Goal: Task Accomplishment & Management: Complete application form

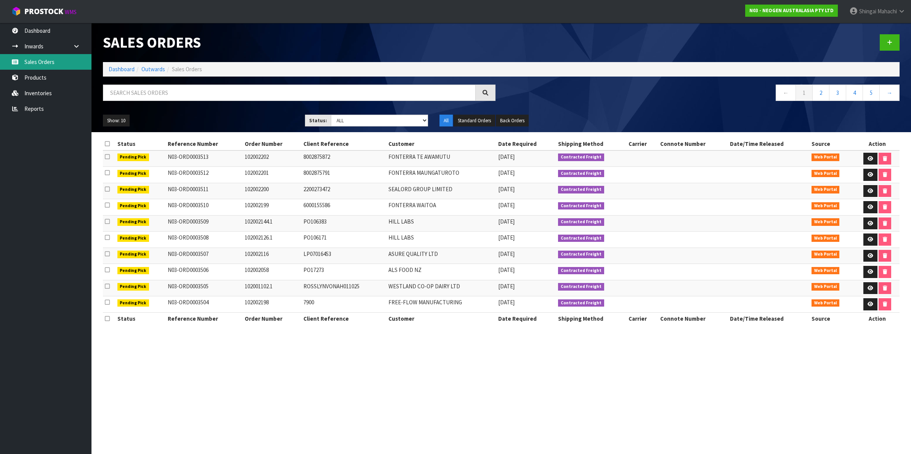
click at [62, 64] on link "Sales Orders" at bounding box center [45, 62] width 91 height 16
click at [145, 92] on input "text" at bounding box center [289, 93] width 373 height 16
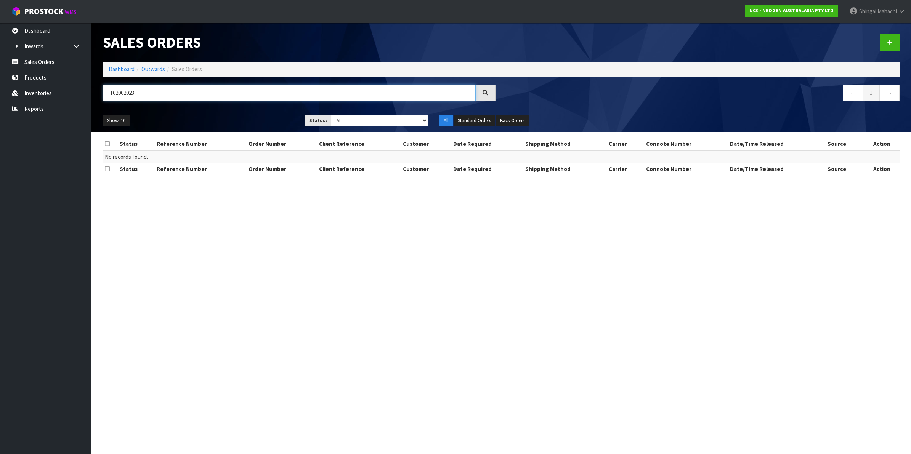
click at [133, 93] on input "102002023" at bounding box center [289, 93] width 373 height 16
type input "102002203"
click at [890, 40] on icon at bounding box center [889, 43] width 5 height 6
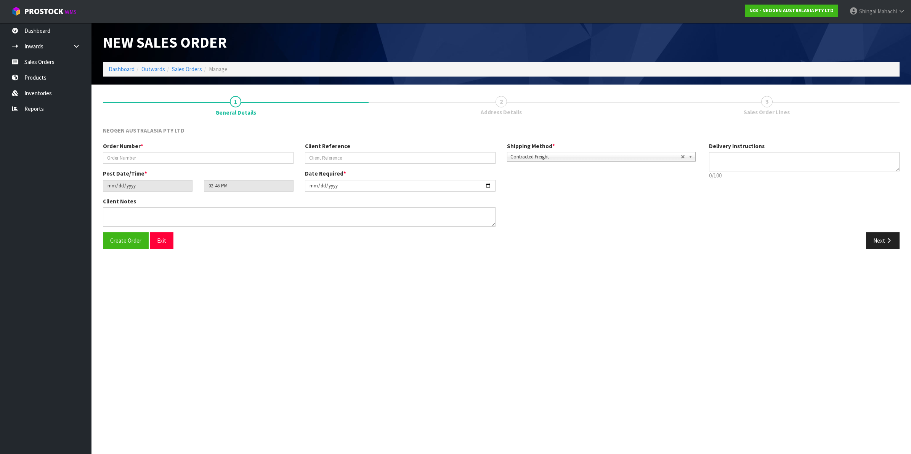
type textarea "CHILLED GOODS -OVERNIGHT"
click at [122, 152] on input "text" at bounding box center [198, 158] width 190 height 12
type input "102002203"
click at [364, 154] on input "text" at bounding box center [400, 158] width 190 height 12
paste input "LP07016707"
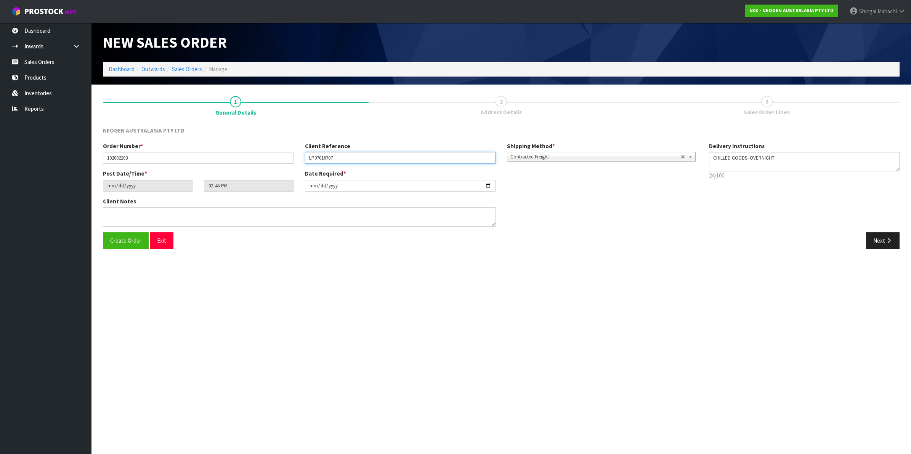
type input "LP07016707"
click at [488, 183] on input "[DATE]" at bounding box center [400, 186] width 190 height 12
type input "[DATE]"
click at [882, 239] on button "Next" at bounding box center [883, 240] width 34 height 16
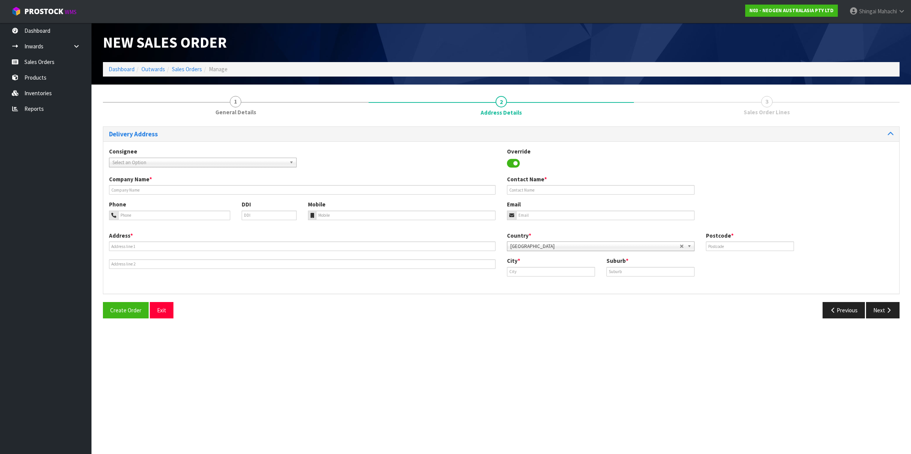
click at [123, 158] on span "Select an Option" at bounding box center [199, 162] width 174 height 9
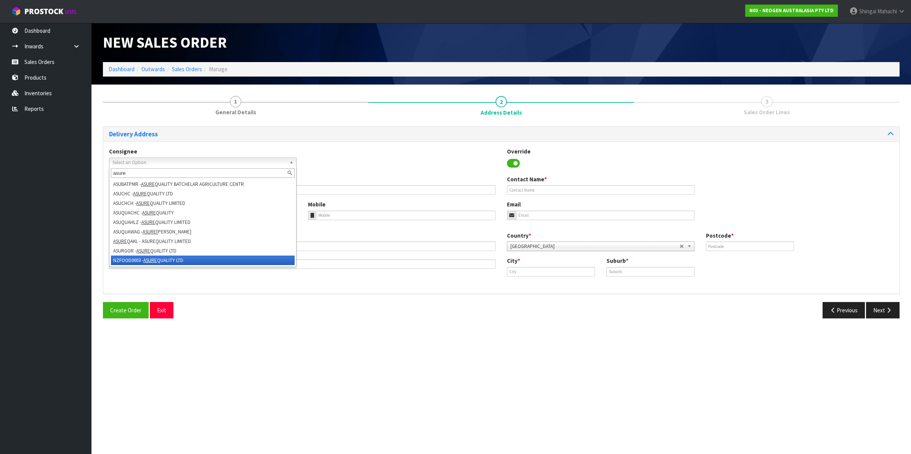
type input "asure"
click at [134, 262] on li "NZFOOD0003 - ASURE QUALITY LTD" at bounding box center [203, 261] width 184 height 10
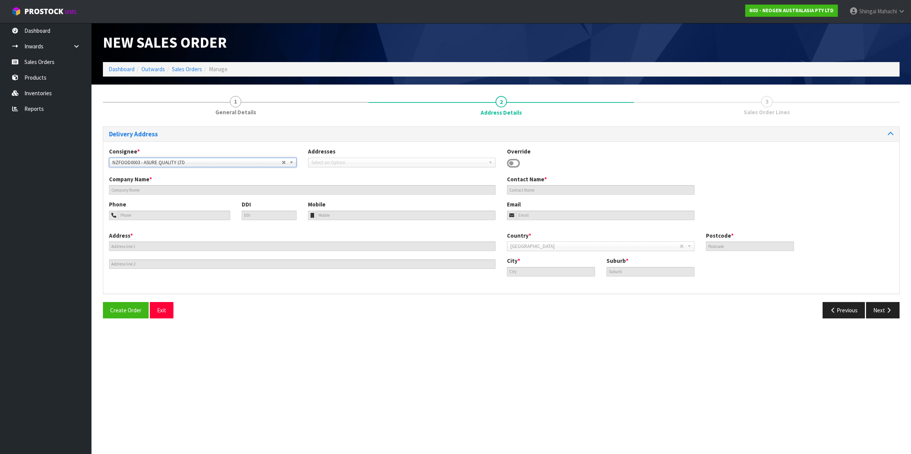
type input "ASURE QUALITY LTD"
type input "[STREET_ADDRESS]"
type input "0600"
type input "[GEOGRAPHIC_DATA]"
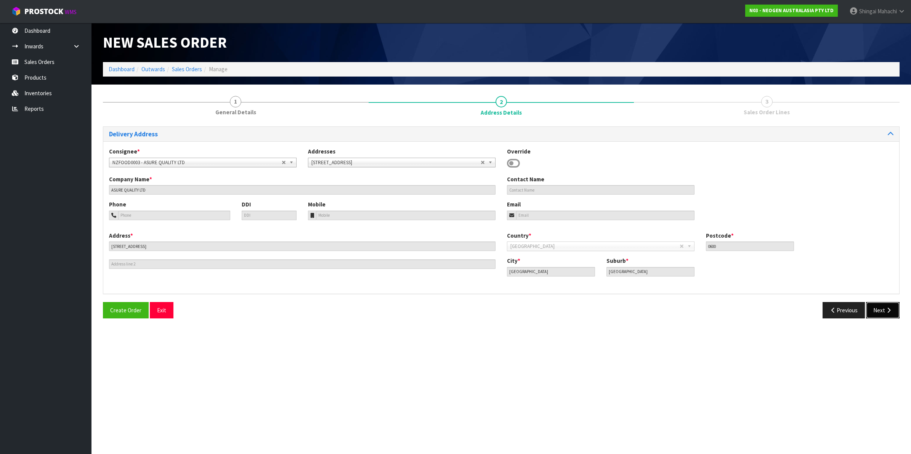
drag, startPoint x: 877, startPoint y: 310, endPoint x: 744, endPoint y: 292, distance: 134.5
click at [876, 310] on button "Next" at bounding box center [883, 310] width 34 height 16
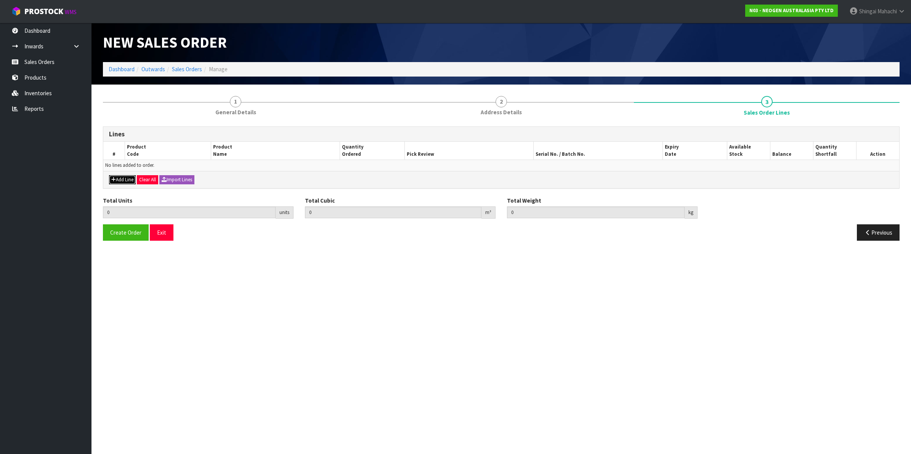
click at [117, 180] on button "Add Line" at bounding box center [122, 179] width 27 height 9
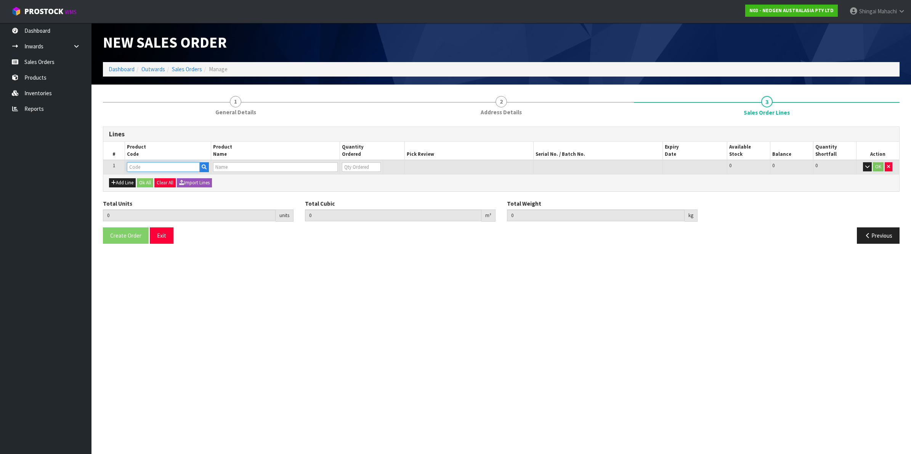
click at [136, 169] on input "text" at bounding box center [163, 167] width 73 height 10
paste input "700002277"
type input "700002277"
type input "0.000000"
type input "0.000"
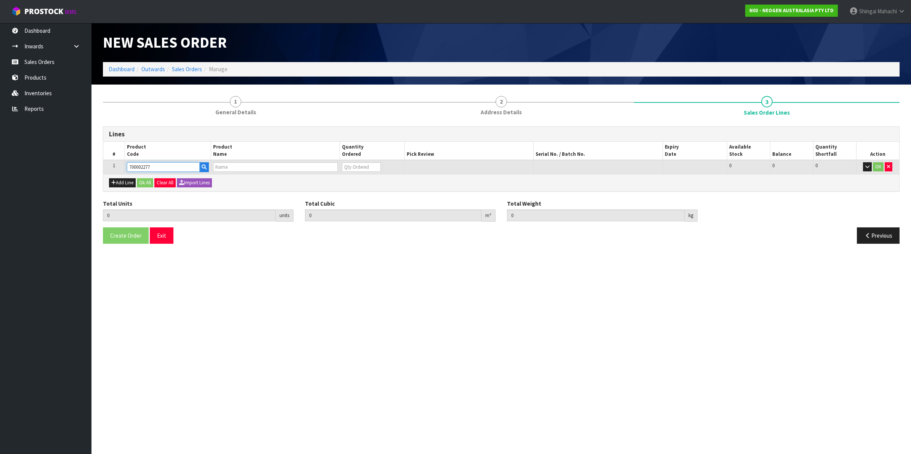
type input "7100126845 - 6414 PETRIFILM ECOLI/COLI CT PLT 500C PL"
type input "0"
type input "700002277"
click at [126, 181] on button "Add Line" at bounding box center [122, 182] width 27 height 9
type input "0"
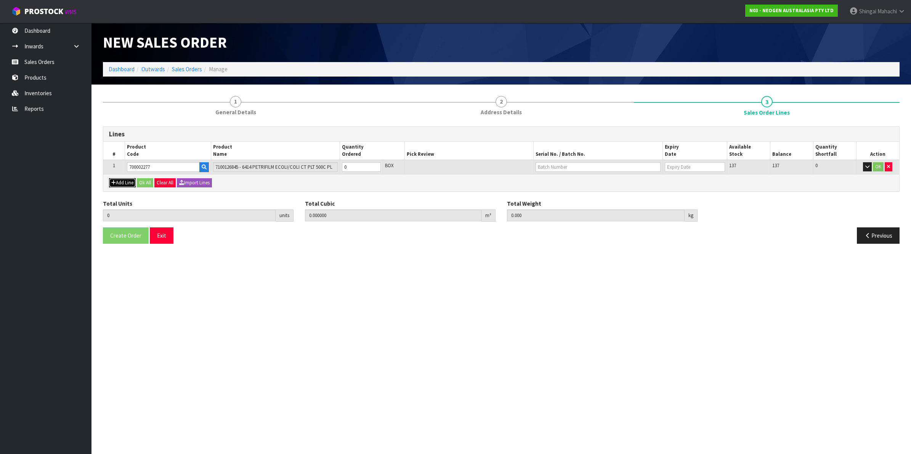
type input "0"
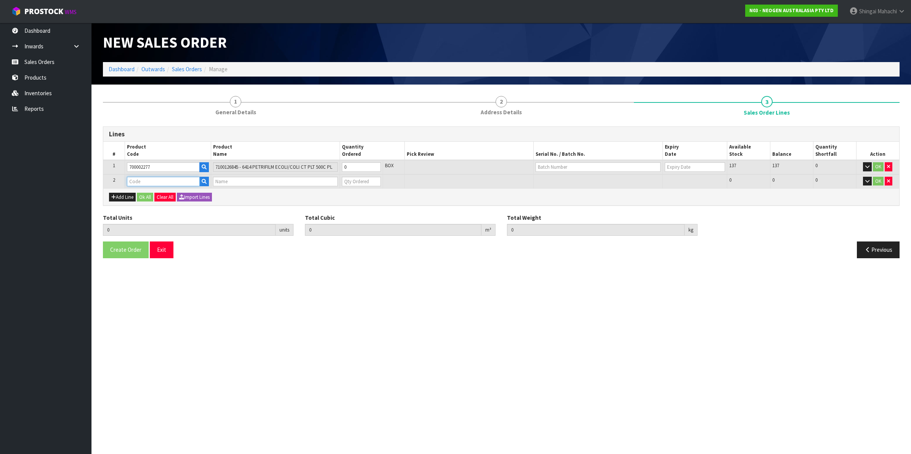
click at [129, 179] on input "text" at bounding box center [163, 182] width 73 height 10
paste input "700002282"
type input "700002282"
type input "0.000000"
type input "0.000"
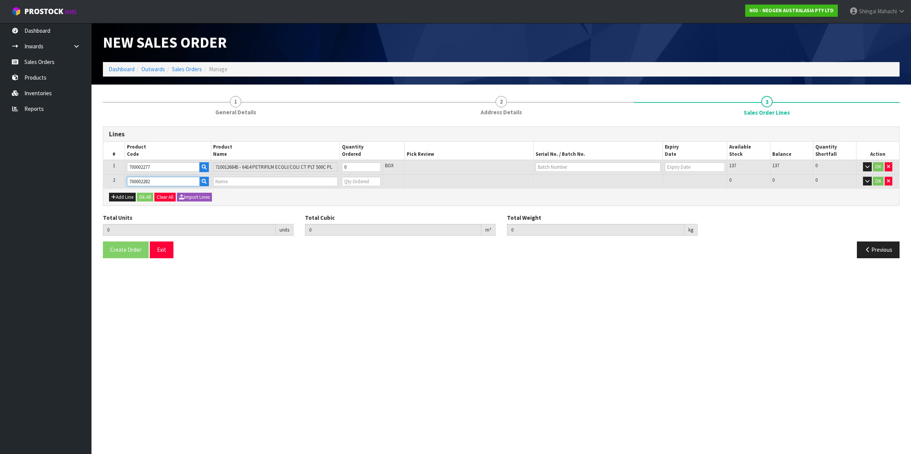
type input "7100130395 - ENVSWB100 ENVIRO SWAB 100/CS"
type input "0"
type input "700002282"
drag, startPoint x: 348, startPoint y: 165, endPoint x: 331, endPoint y: 174, distance: 19.4
click at [331, 174] on table "# Product Code Product Name Quantity Ordered Pick Review Serial No. / Batch No.…" at bounding box center [501, 165] width 796 height 46
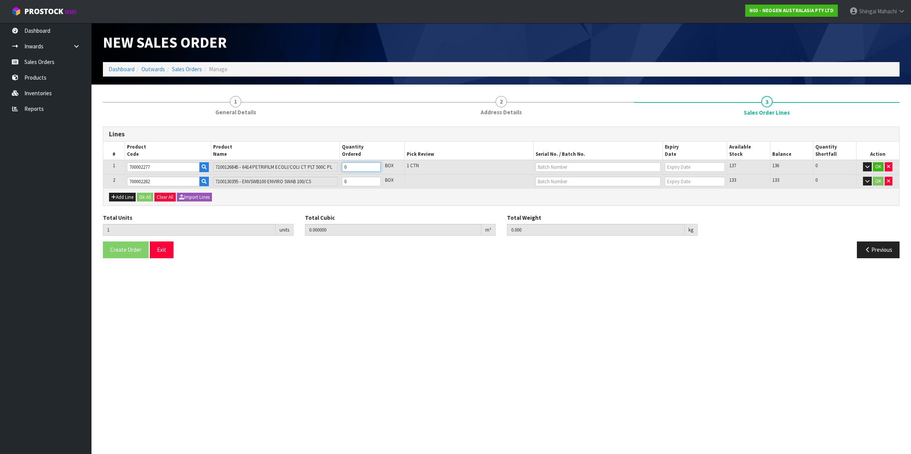
type input "1"
type input "0.0114"
type input "1.7"
type input "1"
type input "10"
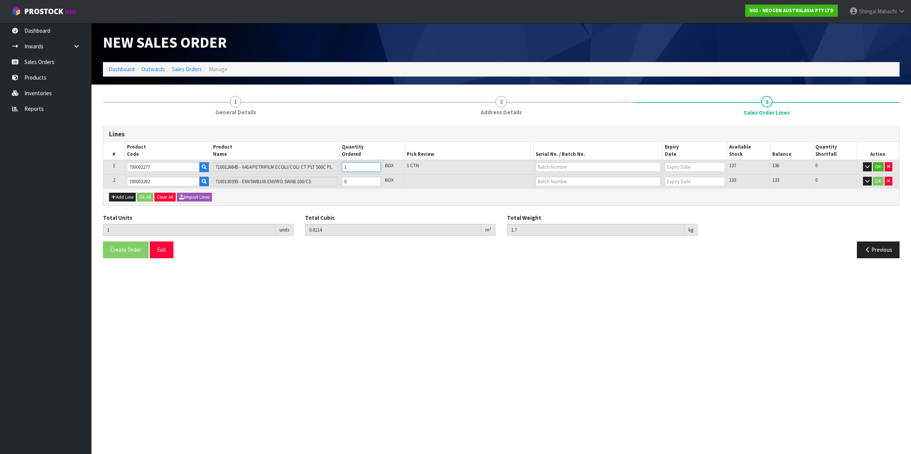
type input "0.114"
type input "17"
type input "10"
drag, startPoint x: 357, startPoint y: 180, endPoint x: 338, endPoint y: 186, distance: 19.5
click at [338, 186] on tr "2 700002282 7100130395 - ENVSWB100 ENVIRO SWAB 100/CS 0 BOX 133 133 0 OK" at bounding box center [501, 181] width 796 height 14
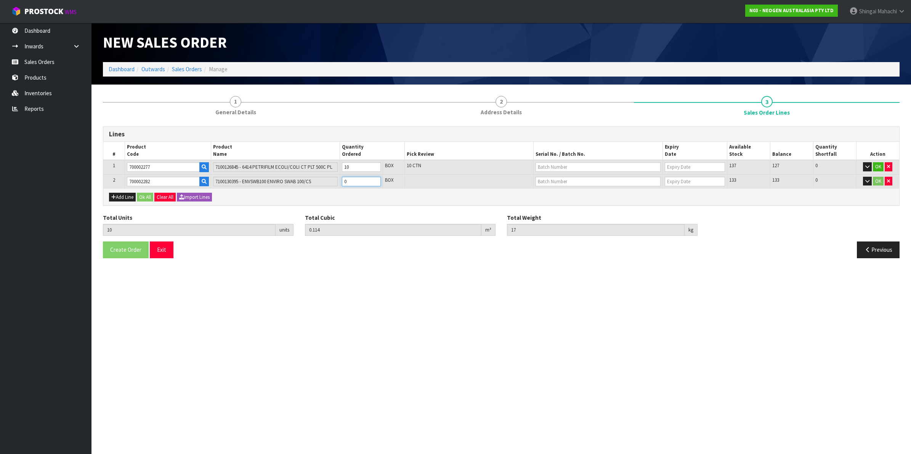
type input "13"
type input "0.15558"
type input "22.7"
type input "3"
type input "40"
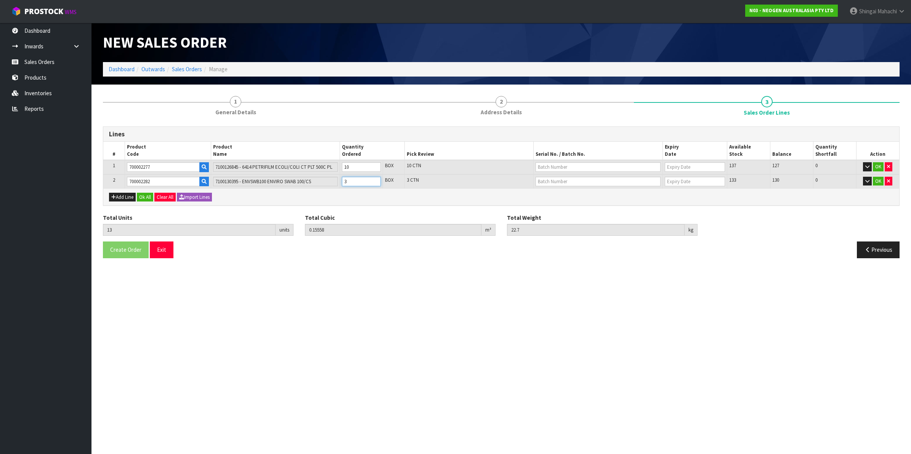
type input "0.5298"
type input "74"
type input "30"
click at [557, 166] on input "text" at bounding box center [597, 167] width 125 height 10
click at [566, 184] on link "418325133C" at bounding box center [566, 179] width 60 height 10
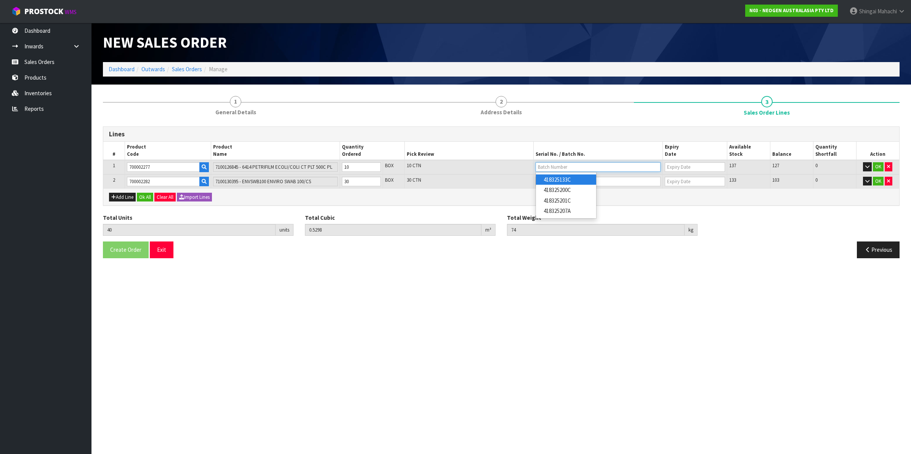
type input "418325133C"
type input "[DATE]"
click at [559, 181] on input "text" at bounding box center [597, 182] width 125 height 10
click at [566, 194] on link "SD0801251B" at bounding box center [566, 194] width 60 height 10
type input "SD0801251B"
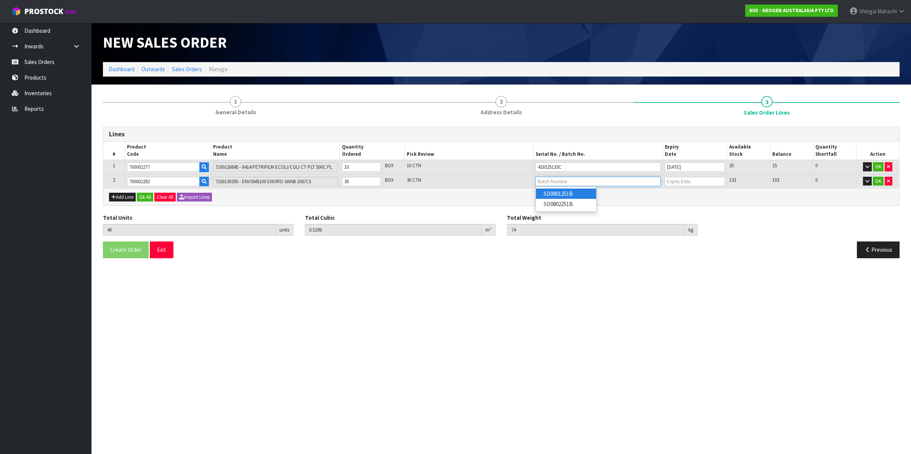
type input "[DATE]"
drag, startPoint x: 875, startPoint y: 180, endPoint x: 874, endPoint y: 173, distance: 7.7
click at [875, 179] on button "OK" at bounding box center [877, 181] width 11 height 9
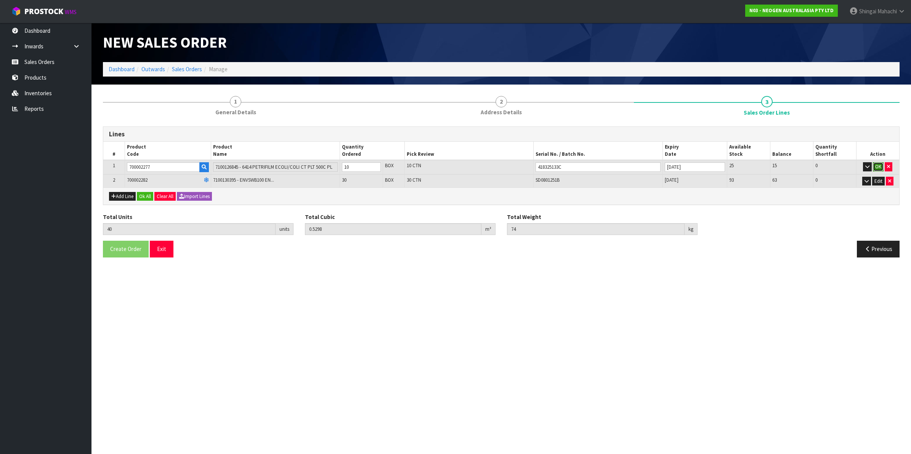
click at [873, 166] on button "OK" at bounding box center [877, 166] width 11 height 9
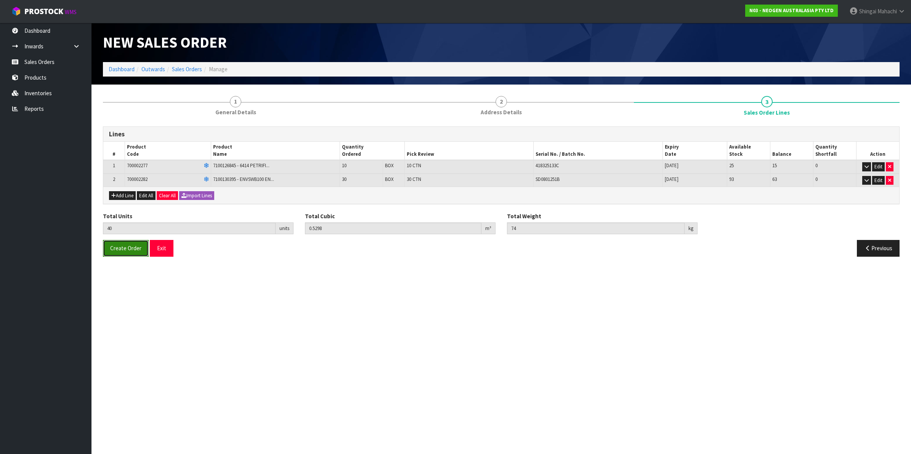
click at [134, 249] on span "Create Order" at bounding box center [125, 248] width 31 height 7
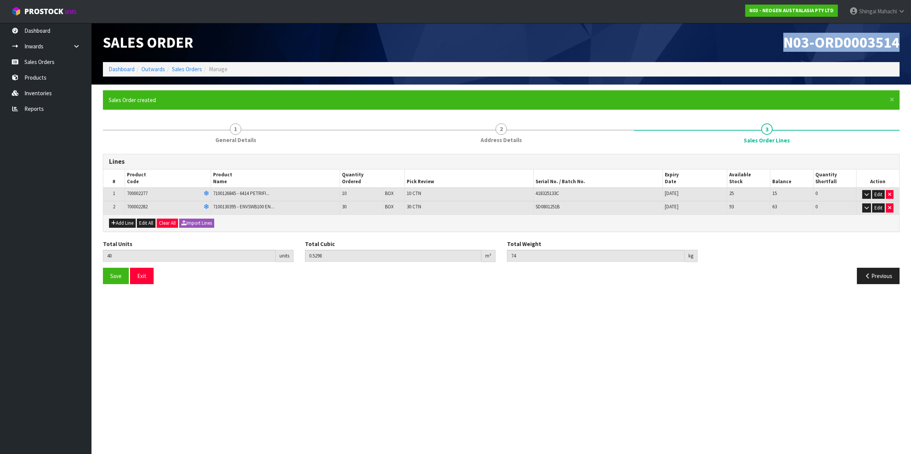
drag, startPoint x: 783, startPoint y: 42, endPoint x: 902, endPoint y: 50, distance: 119.1
click at [902, 50] on div "N03-ORD0003514" at bounding box center [703, 42] width 404 height 39
copy span "N03-ORD0003514"
click at [182, 70] on link "Sales Orders" at bounding box center [187, 69] width 30 height 7
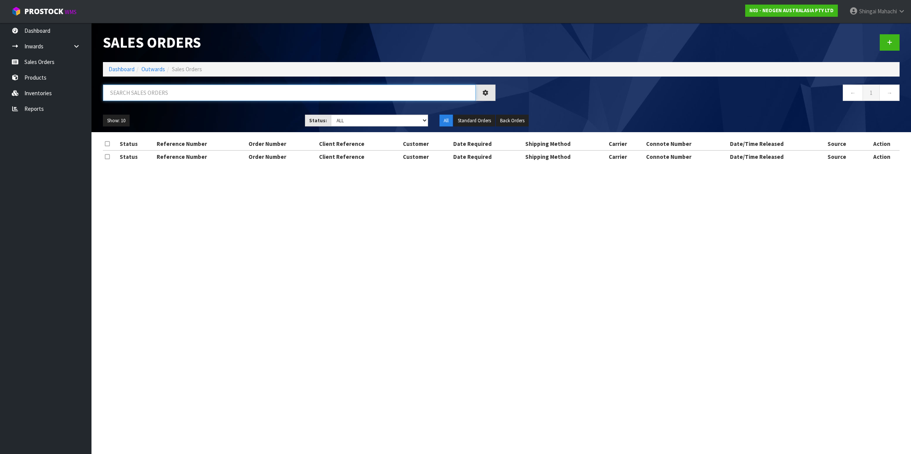
click at [165, 89] on input "text" at bounding box center [289, 93] width 373 height 16
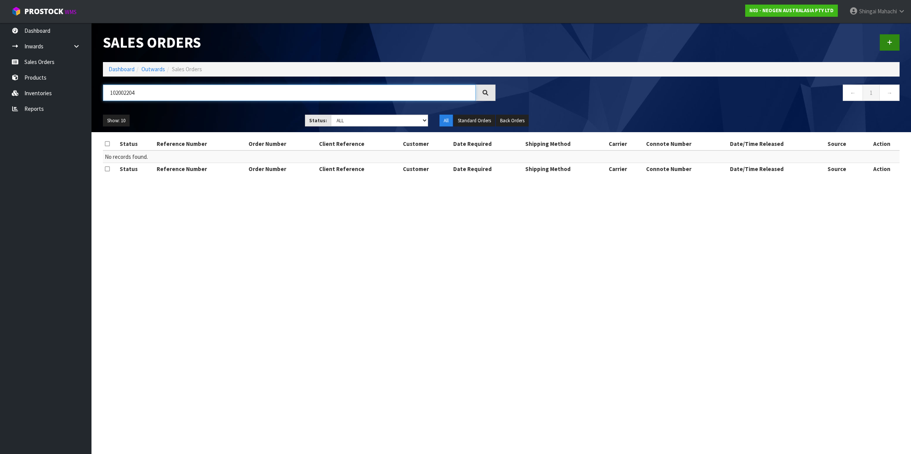
type input "102002204"
click at [890, 40] on icon at bounding box center [889, 43] width 5 height 6
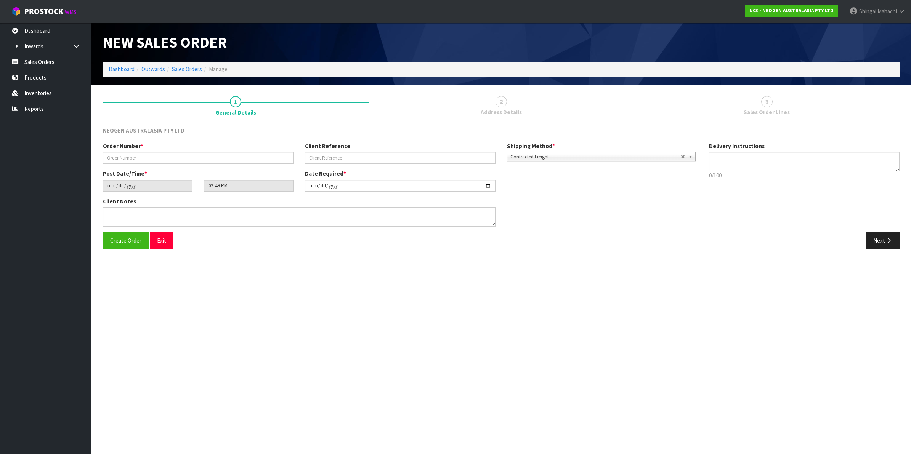
type textarea "CHILLED GOODS -OVERNIGHT"
click at [130, 157] on input "text" at bounding box center [198, 158] width 190 height 12
type input "102002204"
click at [331, 158] on input "text" at bounding box center [400, 158] width 190 height 12
paste input "8002876054"
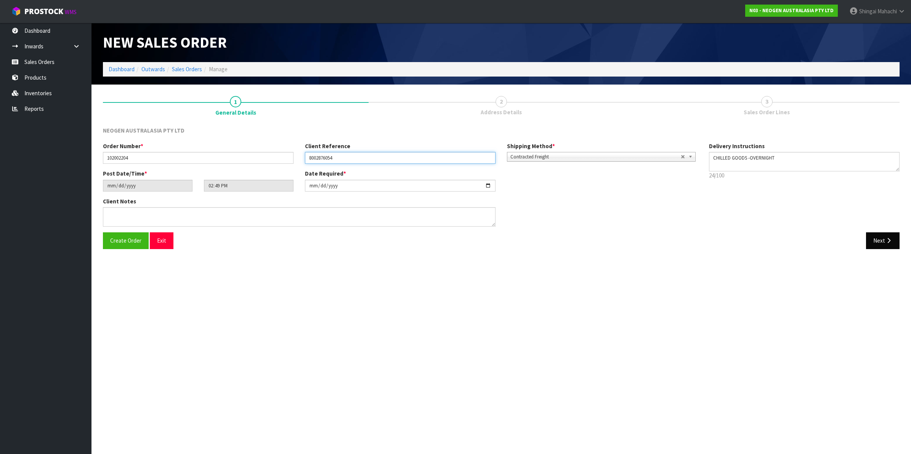
type input "8002876054"
click at [880, 239] on button "Next" at bounding box center [883, 240] width 34 height 16
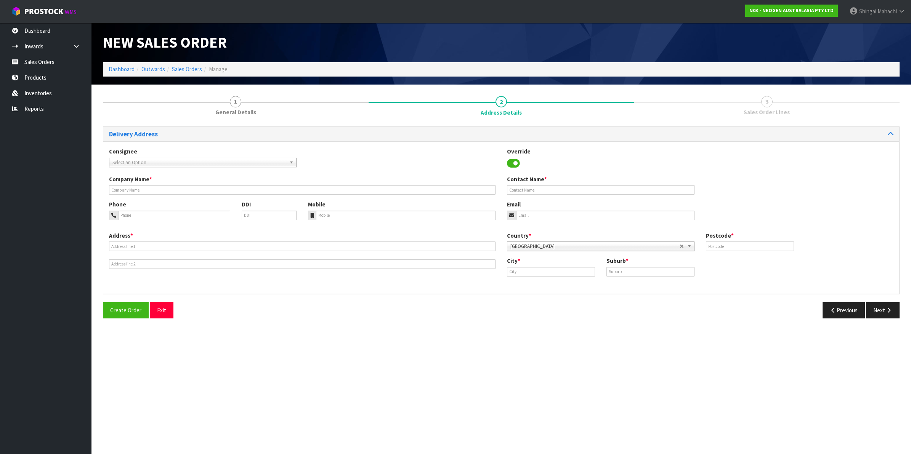
click at [134, 160] on span "Select an Option" at bounding box center [199, 162] width 174 height 9
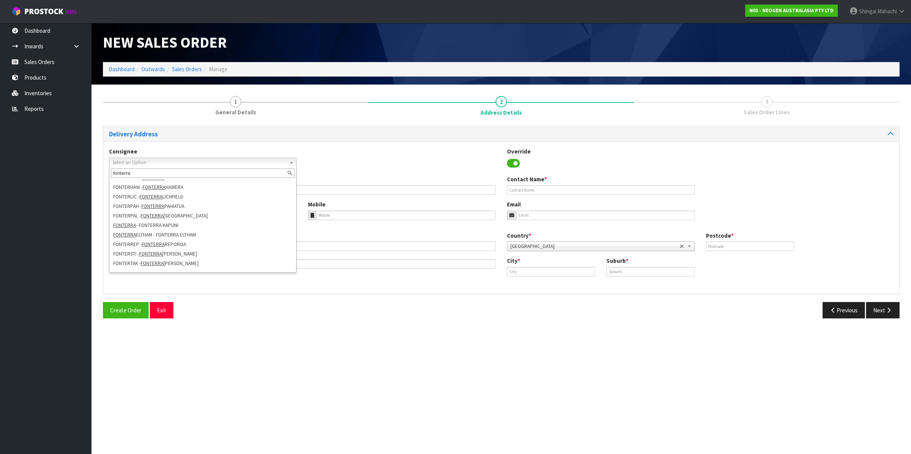
scroll to position [137, 0]
type input "fonterra"
click at [191, 235] on li "FONTERREP - FONTERRA REPOROA" at bounding box center [203, 238] width 184 height 10
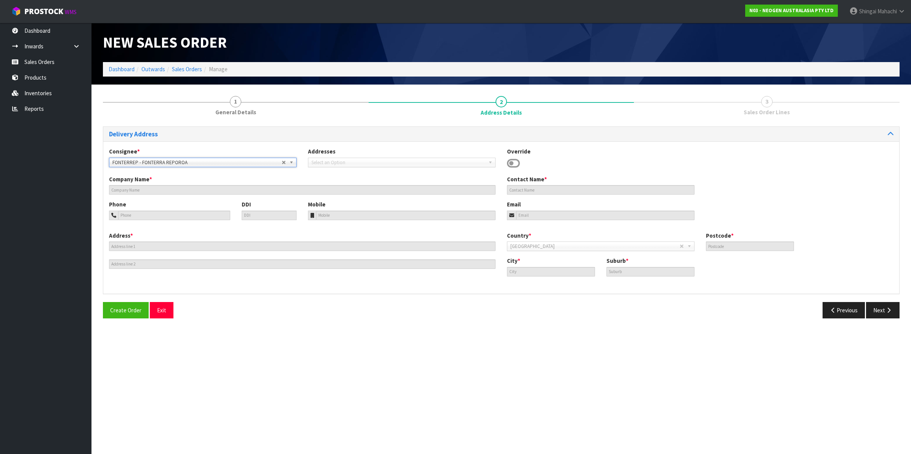
type input "FONTERRA REPOROA"
type input "SITE STORE, [STREET_ADDRESS]"
type input "3083"
type input "waikato"
type input "REPOROA, RD2"
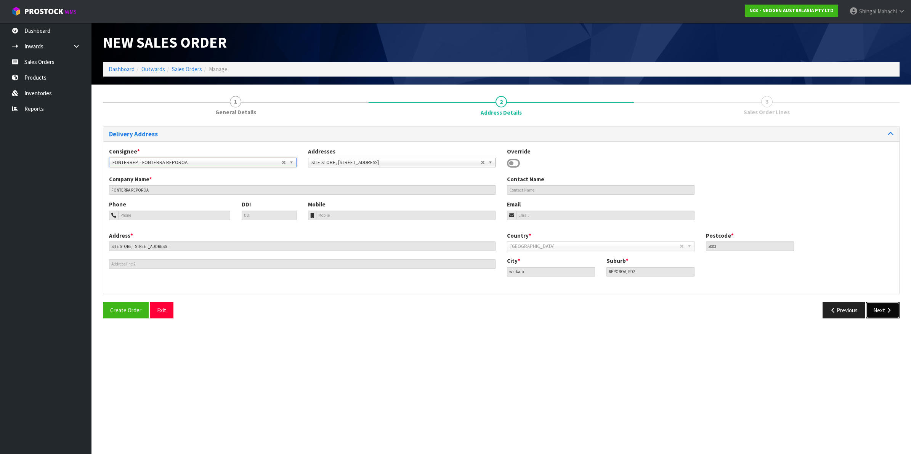
click at [881, 312] on button "Next" at bounding box center [883, 310] width 34 height 16
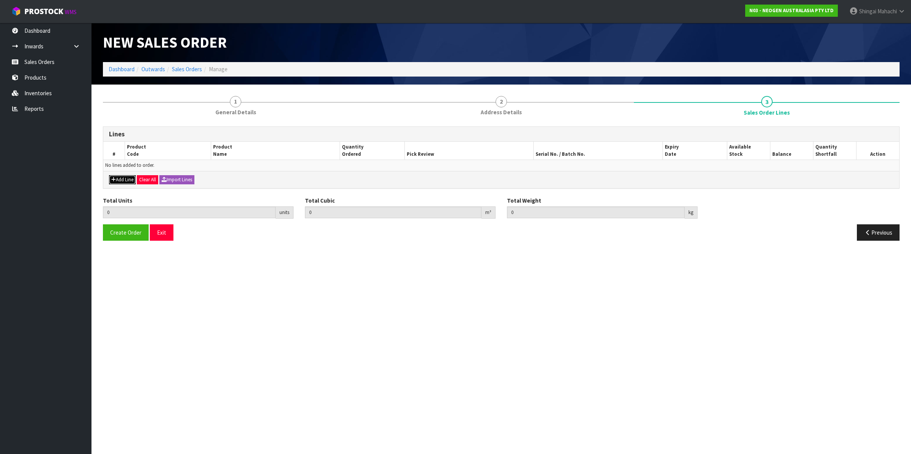
click at [132, 180] on button "Add Line" at bounding box center [122, 179] width 27 height 9
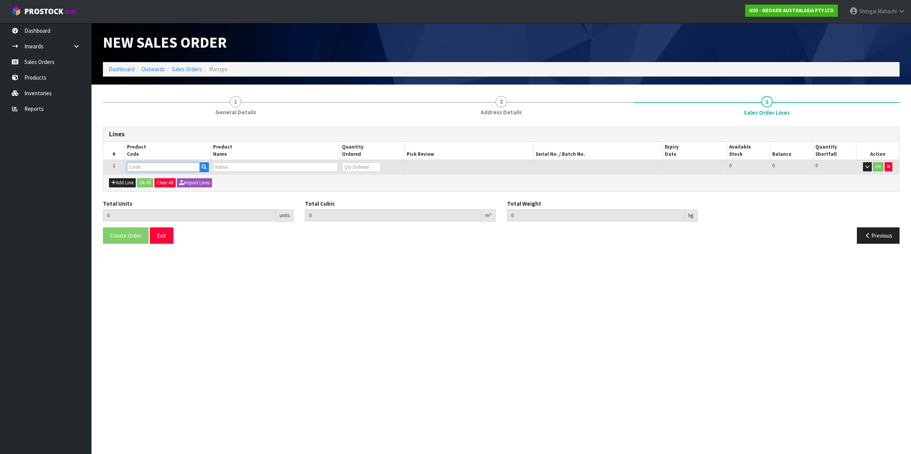
click at [134, 164] on input "text" at bounding box center [163, 167] width 73 height 10
click at [170, 168] on input "text" at bounding box center [163, 167] width 73 height 10
paste input "UXL100 CLEAN-TRACE SURF ATP 100EA/PK"
type input "UXL100 CLEAN-TRACE SURF ATP 100EA/PK"
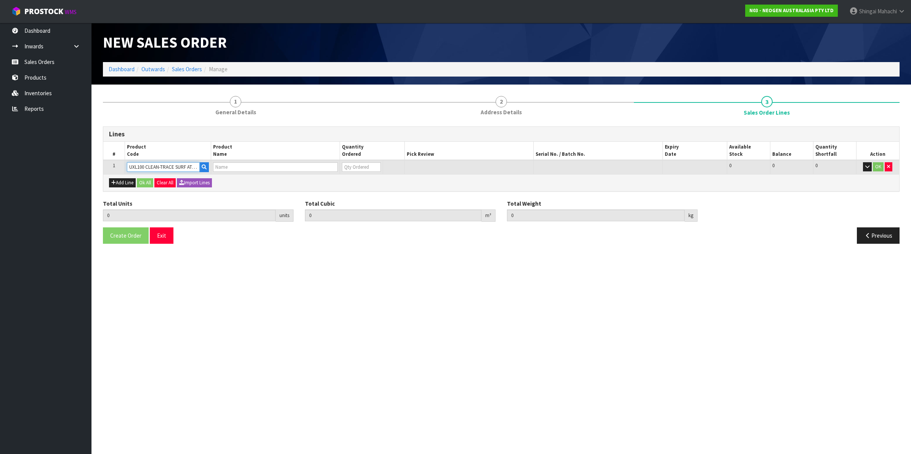
drag, startPoint x: 198, startPoint y: 164, endPoint x: 100, endPoint y: 158, distance: 98.1
click at [100, 158] on div "1 General Details 2 Address Details 3 Sales Order Lines Lines # Product Code Pr…" at bounding box center [501, 169] width 808 height 159
click at [147, 170] on input "text" at bounding box center [163, 167] width 73 height 10
paste input "700002207"
type input "700002207"
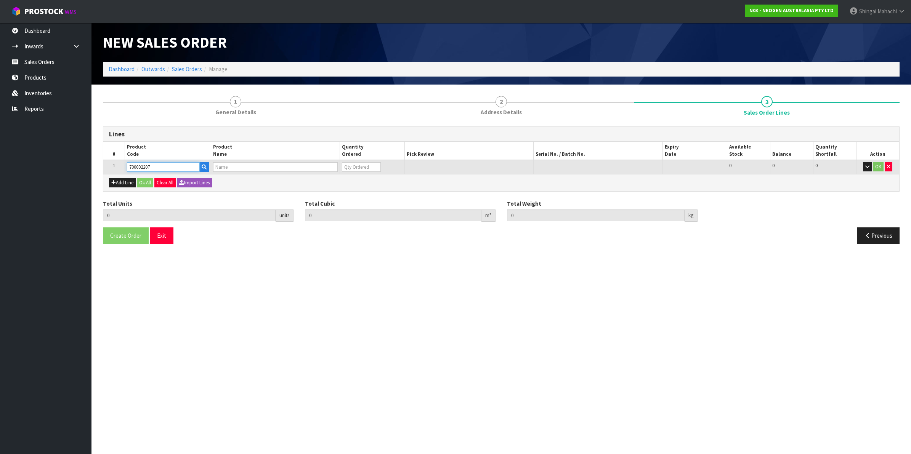
type input "0.000000"
type input "0.000"
type input "7100067519 - UXL100 CLEAN-TRACE SURF ATP 100EA/PK"
type input "0"
type input "700002207"
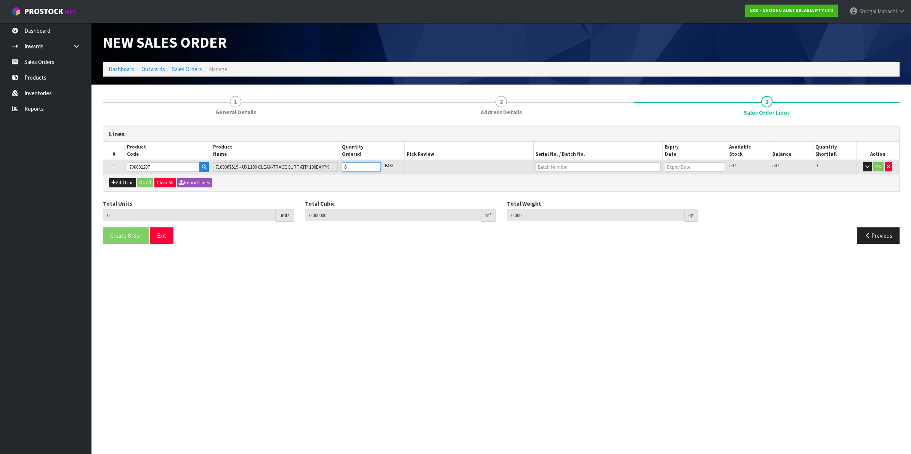
click at [335, 168] on tr "1 700002207 7100067519 - UXL100 CLEAN-TRACE SURF ATP 100EA/PK 0 BOX 507 507 0 OK" at bounding box center [501, 167] width 796 height 14
type input "1"
type input "0.006496"
type input "0.96"
type input "1"
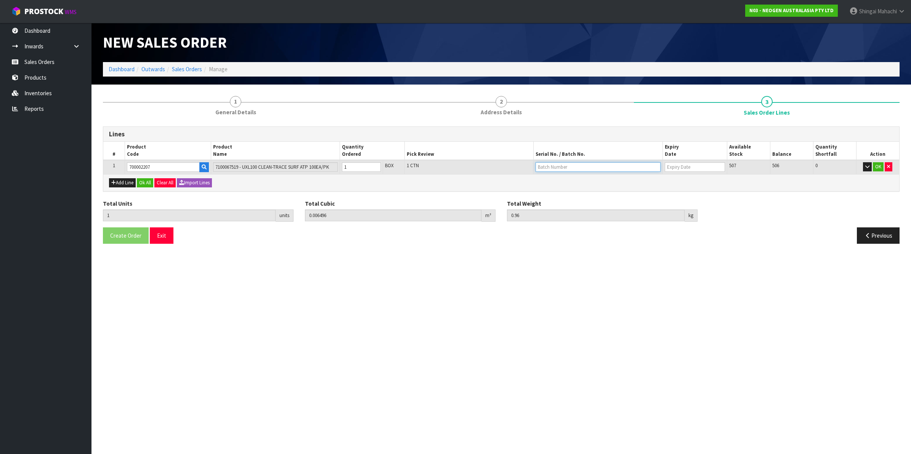
click at [554, 165] on input "text" at bounding box center [597, 167] width 125 height 10
click at [570, 181] on link "3000033292" at bounding box center [566, 179] width 60 height 10
type input "3000033292"
type input "[DATE]"
click at [873, 233] on button "Previous" at bounding box center [877, 235] width 43 height 16
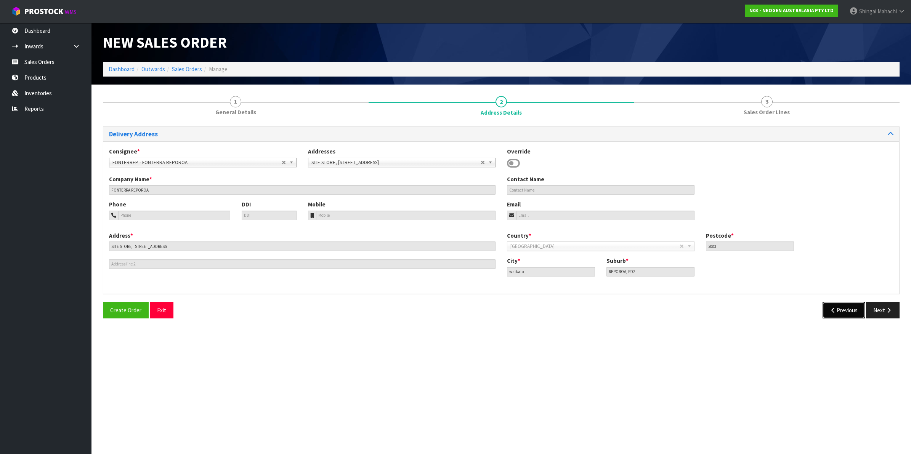
click at [839, 306] on button "Previous" at bounding box center [843, 310] width 43 height 16
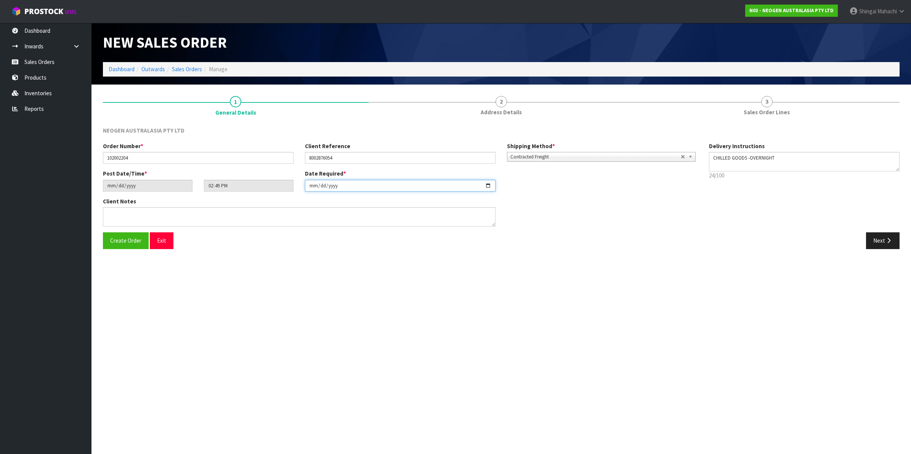
click at [486, 184] on input "[DATE]" at bounding box center [400, 186] width 190 height 12
type input "[DATE]"
click at [876, 242] on button "Next" at bounding box center [883, 240] width 34 height 16
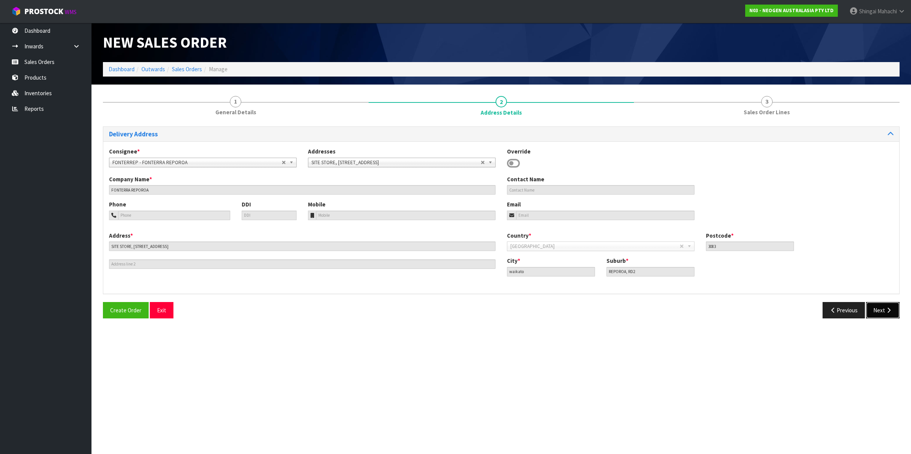
click at [881, 307] on button "Next" at bounding box center [883, 310] width 34 height 16
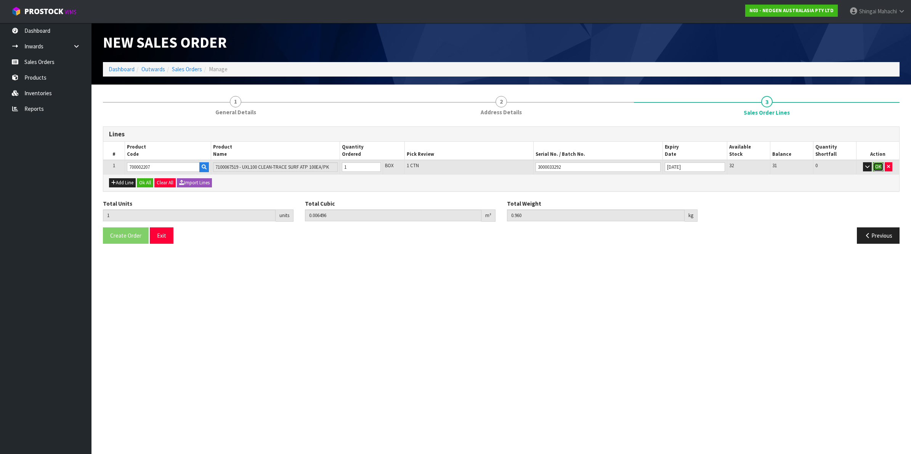
click at [879, 166] on button "OK" at bounding box center [877, 166] width 11 height 9
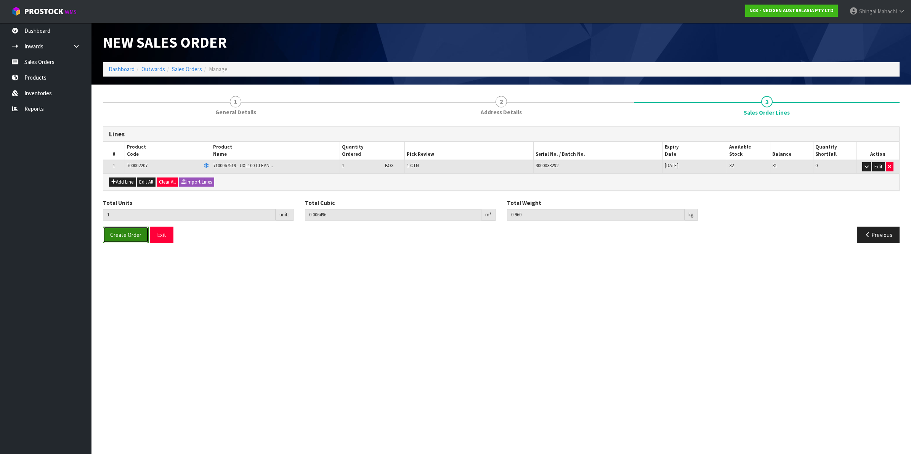
click at [133, 237] on span "Create Order" at bounding box center [125, 234] width 31 height 7
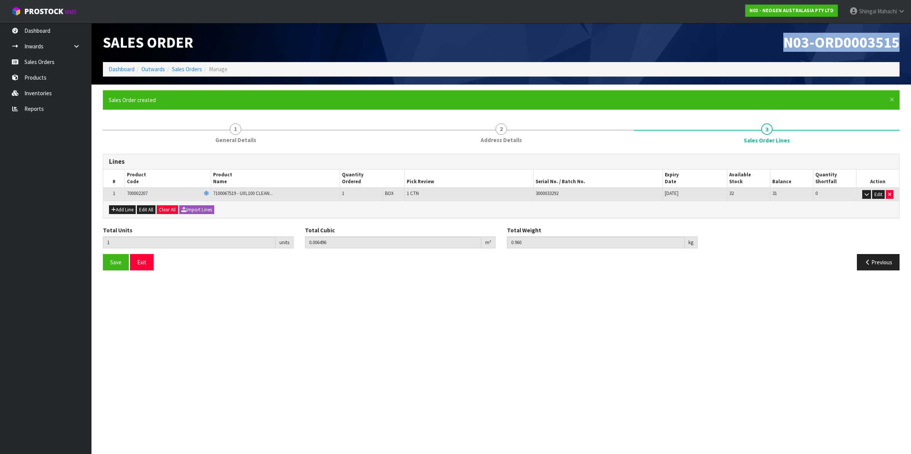
drag, startPoint x: 781, startPoint y: 43, endPoint x: 896, endPoint y: 37, distance: 114.4
click at [896, 37] on h1 "N03-ORD0003515" at bounding box center [703, 42] width 392 height 16
click at [182, 67] on link "Sales Orders" at bounding box center [187, 69] width 30 height 7
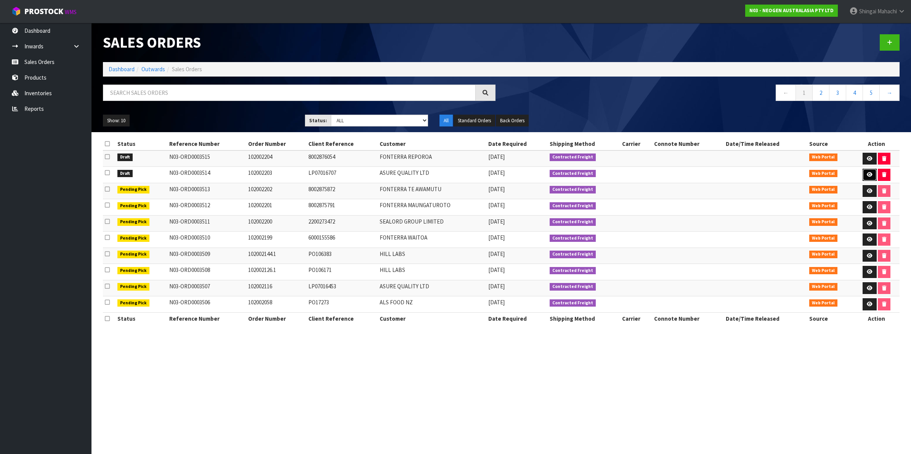
click at [867, 174] on icon at bounding box center [869, 174] width 6 height 5
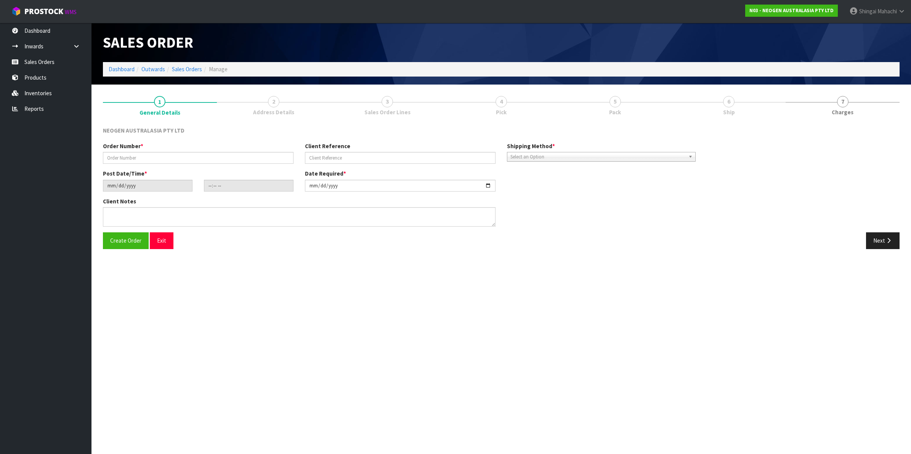
type input "102002203"
type input "LP07016707"
type input "[DATE]"
type input "17:46:00.000"
type input "[DATE]"
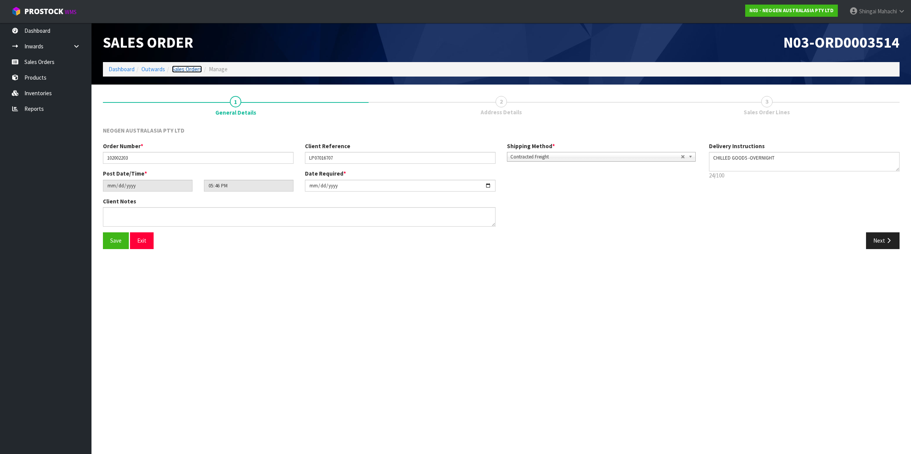
click at [186, 69] on link "Sales Orders" at bounding box center [187, 69] width 30 height 7
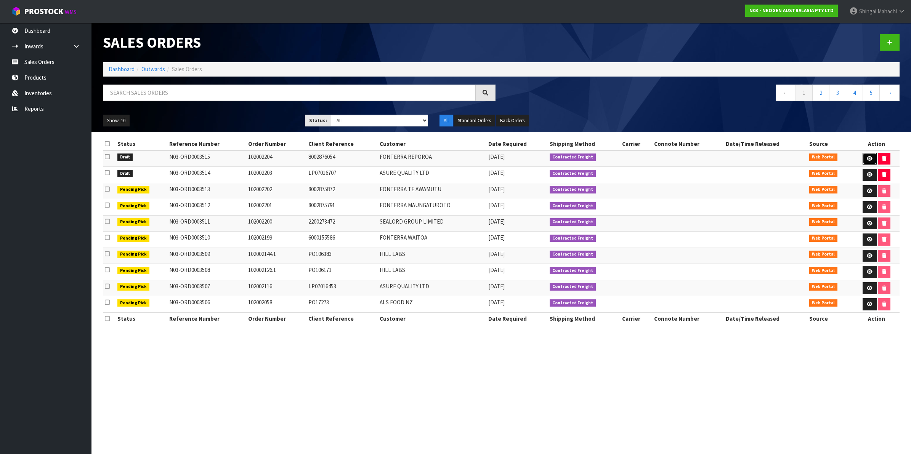
click at [866, 158] on icon at bounding box center [869, 158] width 6 height 5
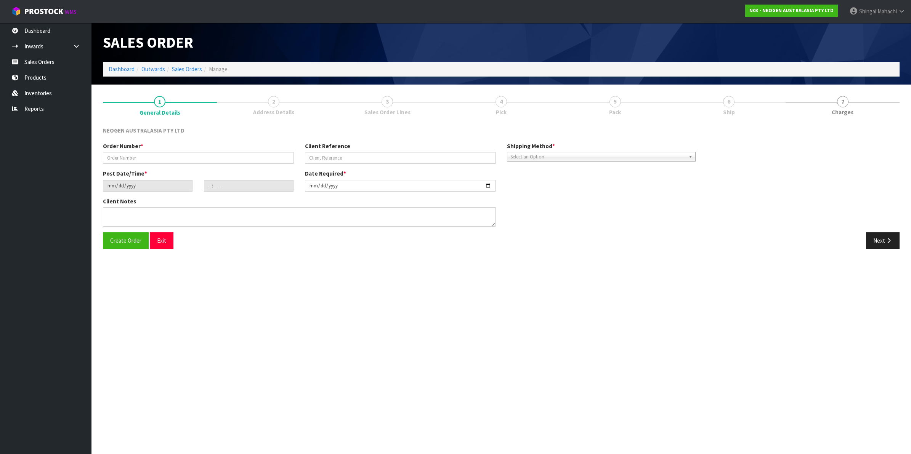
type input "102002204"
type input "8002876054"
type input "[DATE]"
type input "17:49:00.000"
type input "[DATE]"
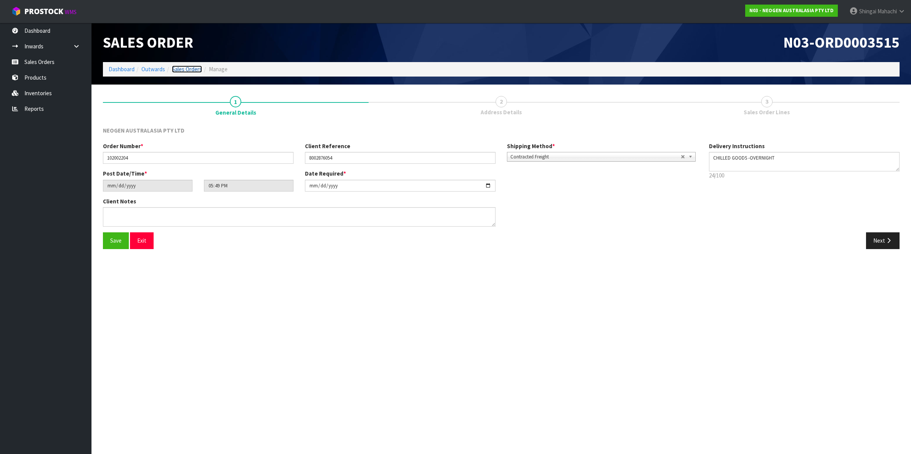
click at [190, 68] on link "Sales Orders" at bounding box center [187, 69] width 30 height 7
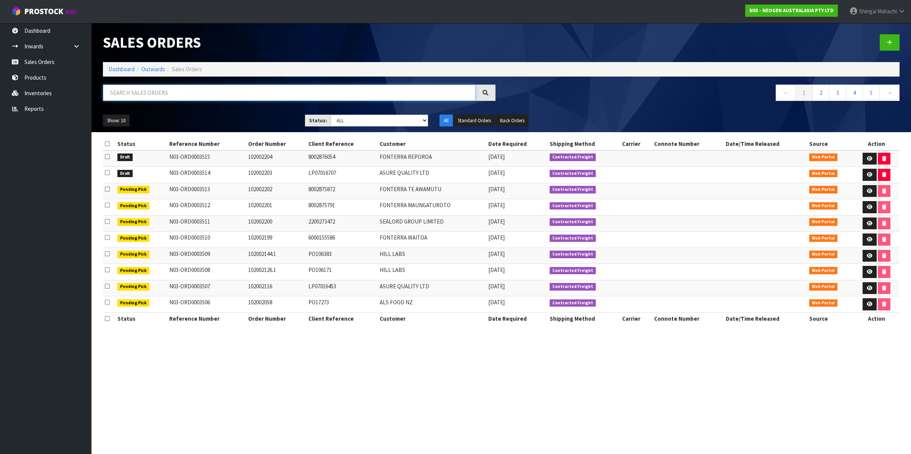
click at [140, 91] on input "text" at bounding box center [289, 93] width 373 height 16
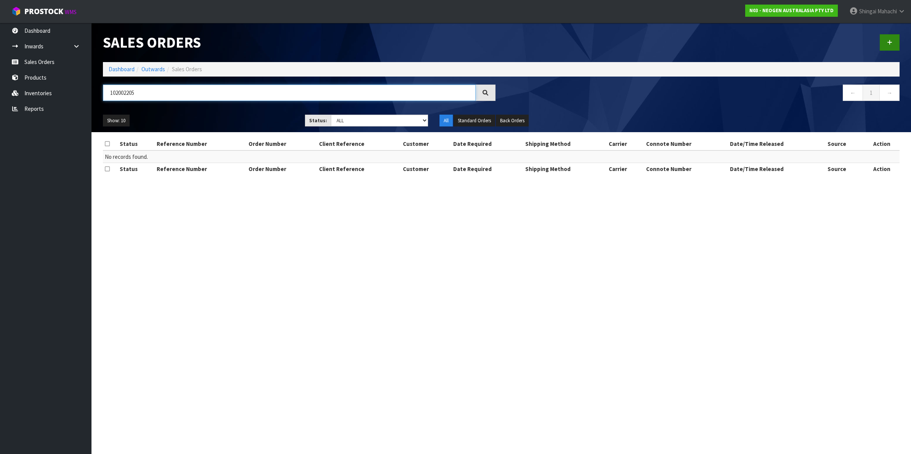
type input "102002205"
click at [887, 41] on icon at bounding box center [889, 43] width 5 height 6
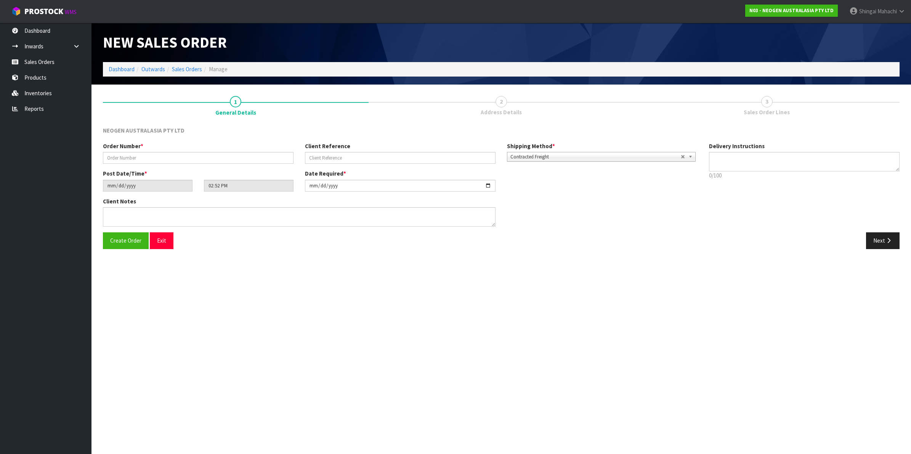
type textarea "CHILLED GOODS -OVERNIGHT"
click at [155, 156] on input "text" at bounding box center [198, 158] width 190 height 12
type input "102002205"
click at [327, 158] on input "text" at bounding box center [400, 158] width 190 height 12
paste input "12463"
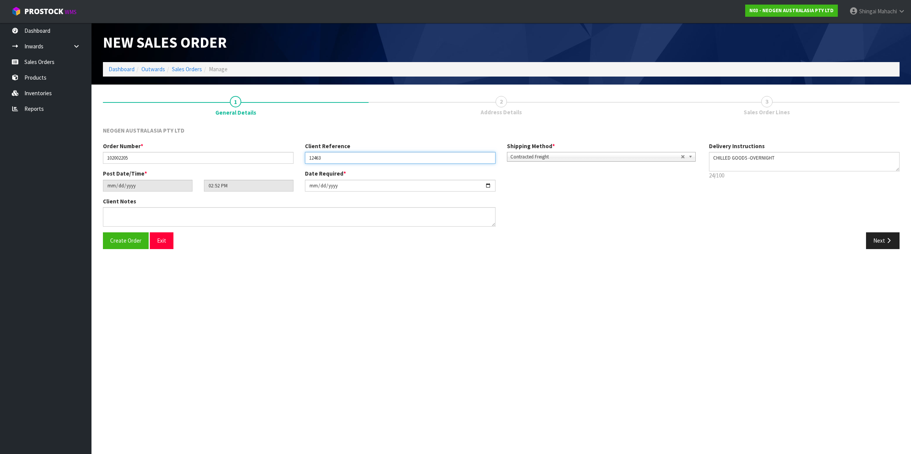
type input "12463"
click at [488, 187] on input "[DATE]" at bounding box center [400, 186] width 190 height 12
type input "[DATE]"
click at [128, 219] on textarea at bounding box center [299, 216] width 392 height 19
paste textarea "[PERSON_NAME]"
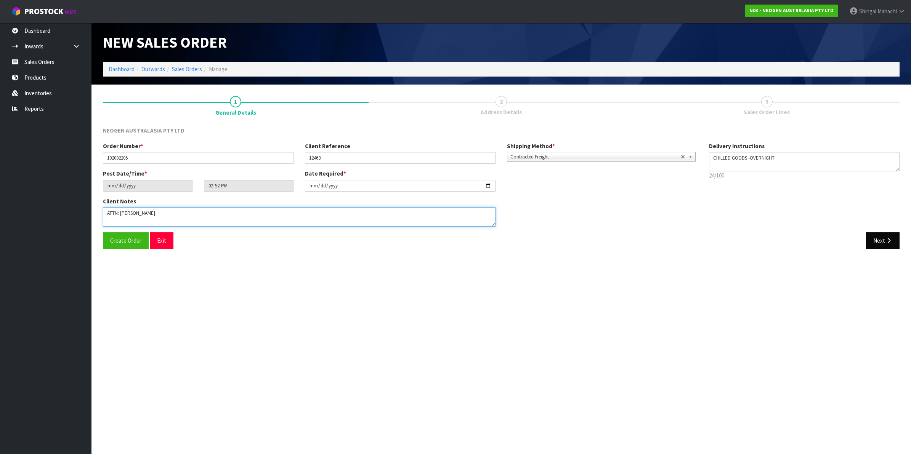
type textarea "ATTN: [PERSON_NAME]"
click at [885, 239] on icon "button" at bounding box center [888, 241] width 7 height 6
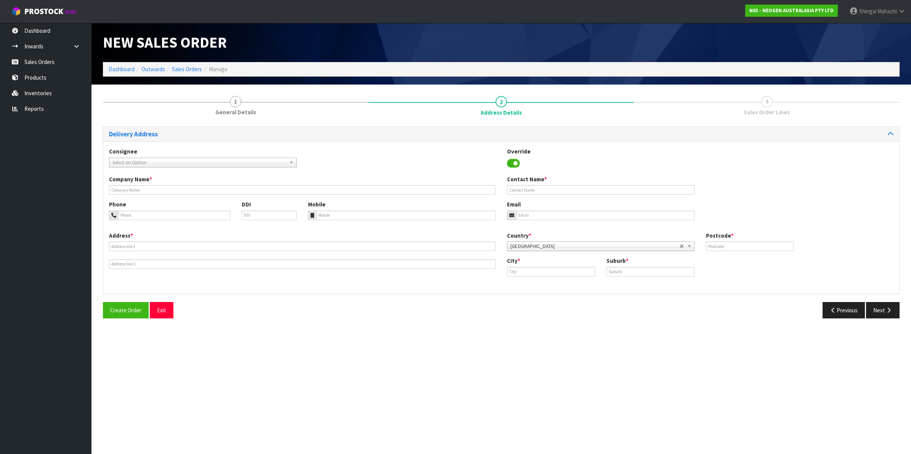
click at [161, 160] on span "Select an Option" at bounding box center [199, 162] width 174 height 9
type input "[PERSON_NAME]"
click at [164, 184] on li "FOLWINREN - [PERSON_NAME] WINES LIMITED" at bounding box center [203, 184] width 184 height 10
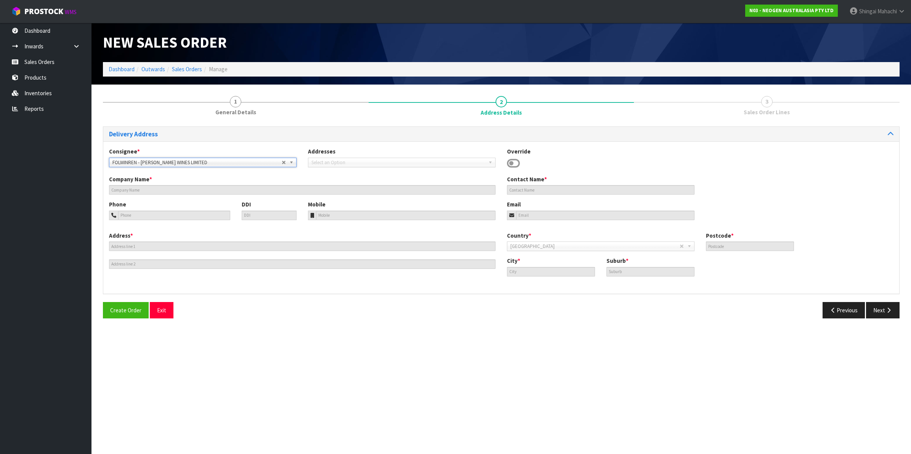
type input "[PERSON_NAME] WINES LIMITED"
type input "[STREET_ADDRESS]"
type input "7276"
type input "[PERSON_NAME]"
type input "[PERSON_NAME] RD6"
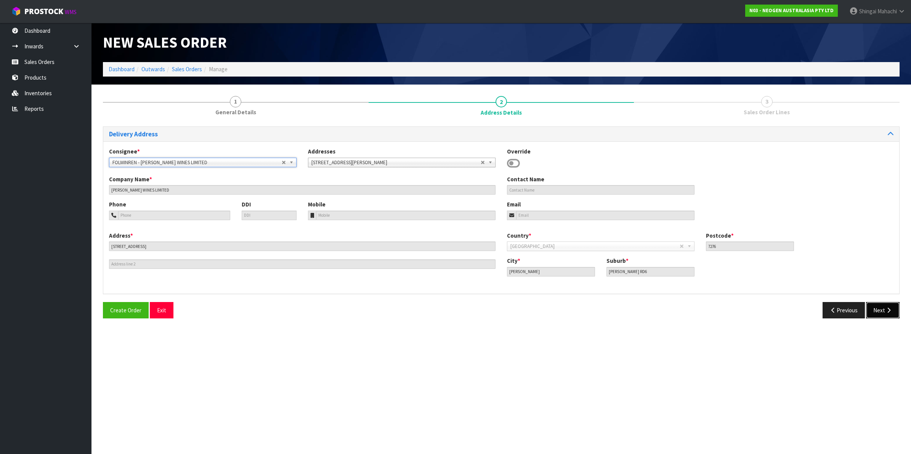
click at [883, 310] on button "Next" at bounding box center [883, 310] width 34 height 16
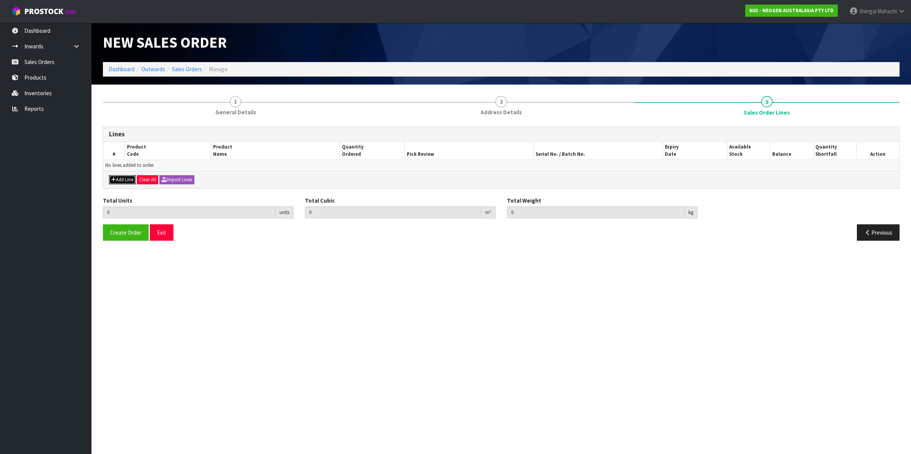
click at [128, 182] on button "Add Line" at bounding box center [122, 179] width 27 height 9
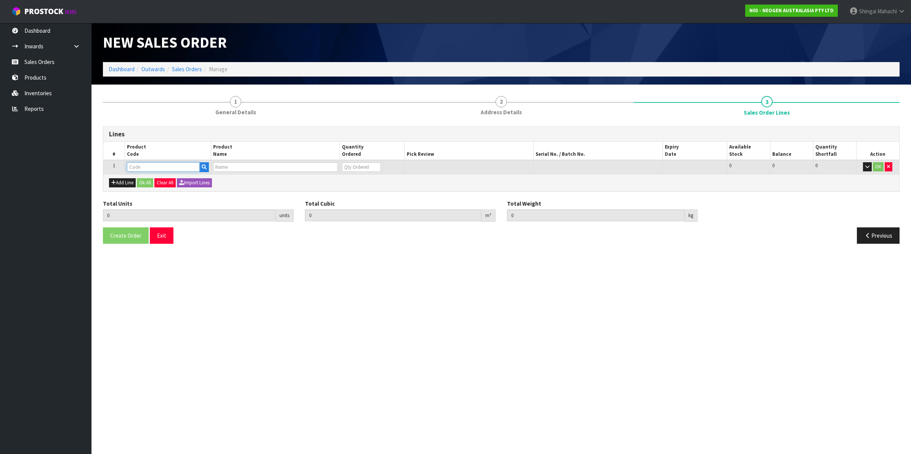
click at [150, 165] on input "text" at bounding box center [163, 167] width 73 height 10
click at [136, 166] on input "text" at bounding box center [163, 167] width 73 height 10
paste input "700002207"
type input "700002207"
type input "0.000000"
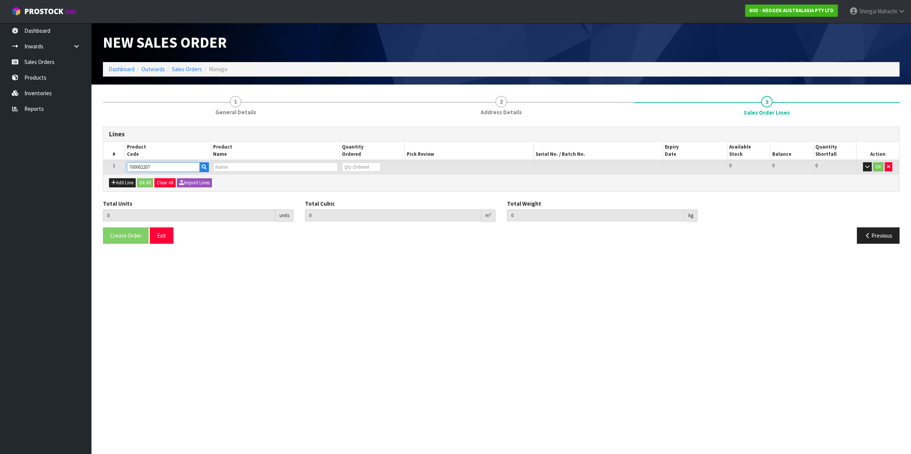
type input "0.000"
type input "7100067519 - UXL100 CLEAN-TRACE SURF ATP 100EA/PK"
type input "0"
type input "700002207"
drag, startPoint x: 360, startPoint y: 168, endPoint x: 307, endPoint y: 174, distance: 53.7
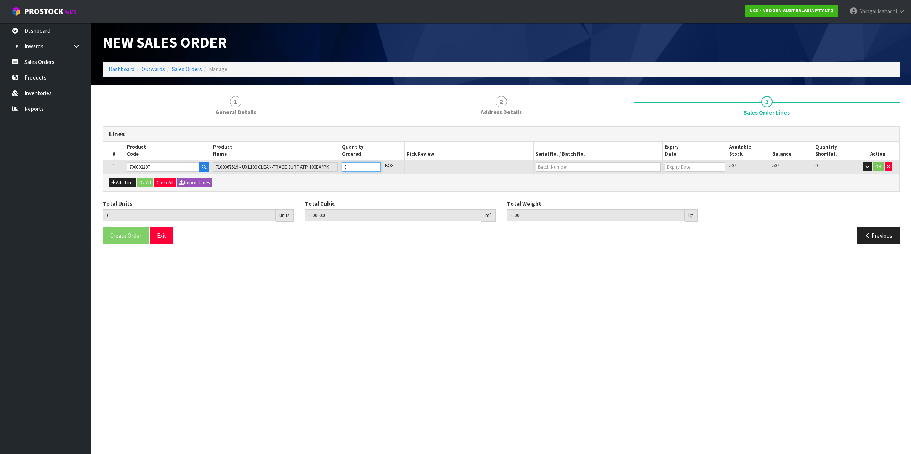
click at [307, 174] on div "Lines # Product Code Product Name Quantity Ordered Pick Review Serial No. / Bat…" at bounding box center [501, 158] width 796 height 65
type input "1"
type input "0.006496"
type input "0.96"
type input "1"
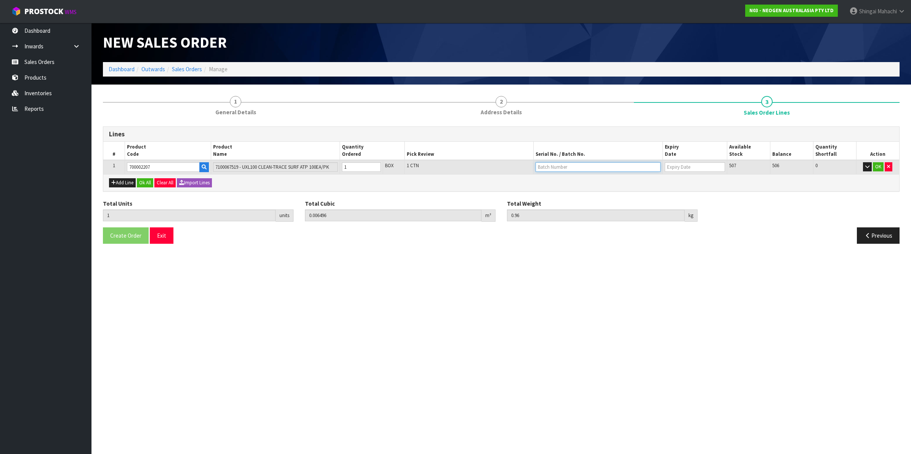
click at [563, 167] on input "text" at bounding box center [597, 167] width 125 height 10
click at [564, 183] on link "3000033292" at bounding box center [566, 179] width 60 height 10
type input "3000033292"
type input "[DATE]"
click at [879, 165] on button "OK" at bounding box center [877, 166] width 11 height 9
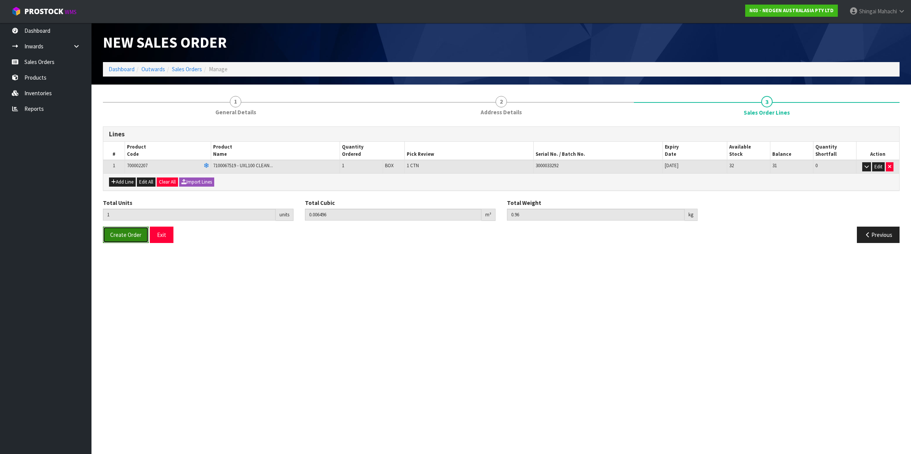
click at [115, 233] on span "Create Order" at bounding box center [125, 234] width 31 height 7
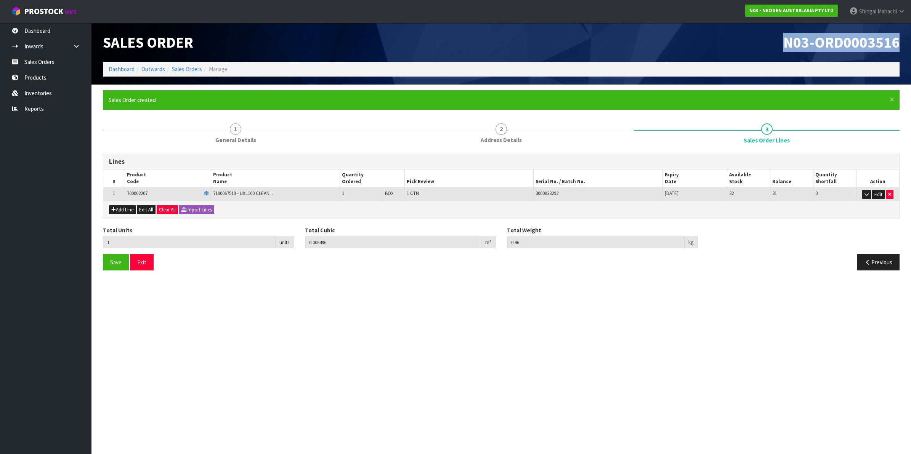
drag, startPoint x: 780, startPoint y: 38, endPoint x: 901, endPoint y: 43, distance: 120.9
click at [901, 43] on div "N03-ORD0003516" at bounding box center [703, 42] width 404 height 39
copy span "N03-ORD0003516"
click at [869, 265] on icon "button" at bounding box center [867, 262] width 7 height 6
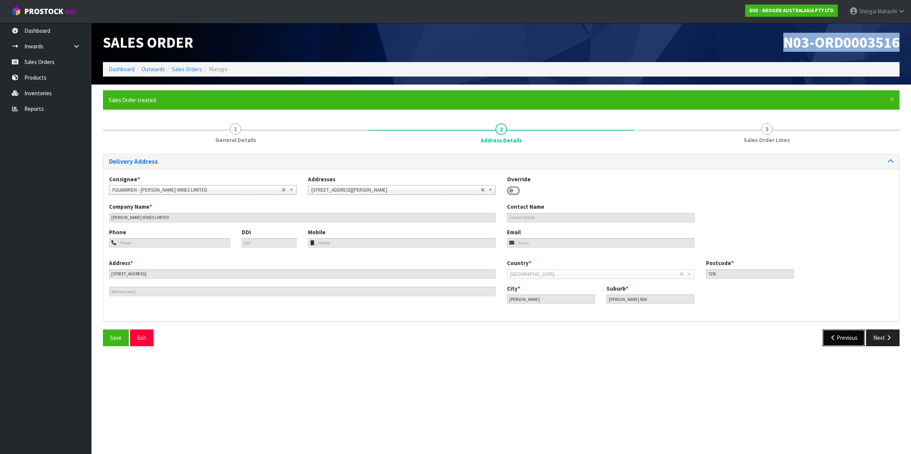
click at [847, 337] on button "Previous" at bounding box center [843, 338] width 43 height 16
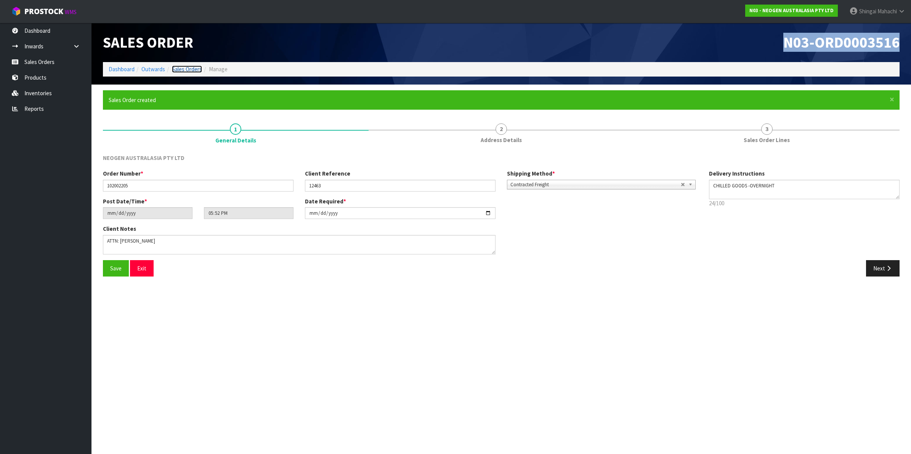
click at [189, 71] on link "Sales Orders" at bounding box center [187, 69] width 30 height 7
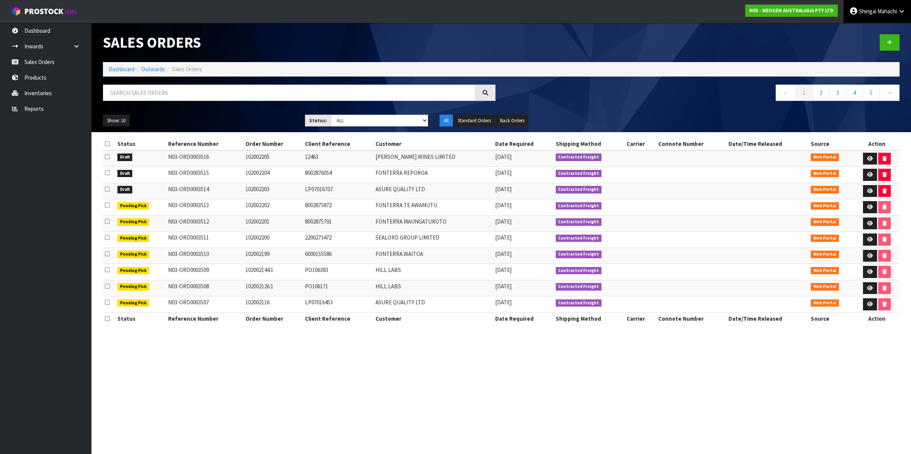
click at [900, 12] on icon at bounding box center [901, 11] width 7 height 6
click at [877, 30] on link "Logout" at bounding box center [880, 30] width 60 height 10
